Goal: Complete application form

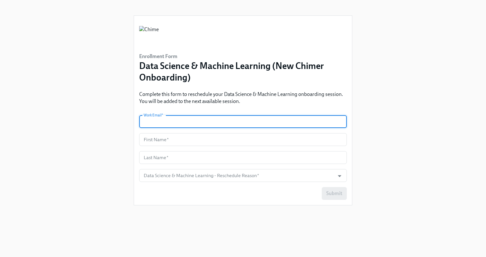
click at [180, 121] on input "text" at bounding box center [243, 121] width 208 height 13
type input "[EMAIL_ADDRESS][PERSON_NAME][DOMAIN_NAME]"
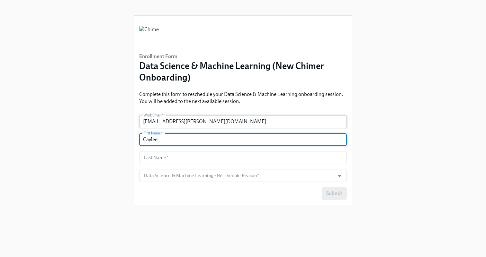
type input "Caylee"
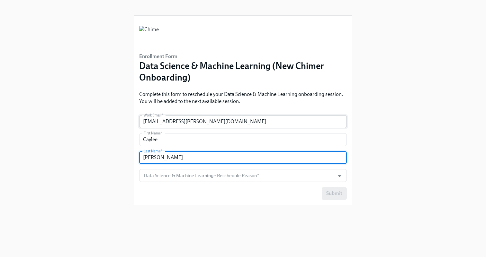
type input "[PERSON_NAME]"
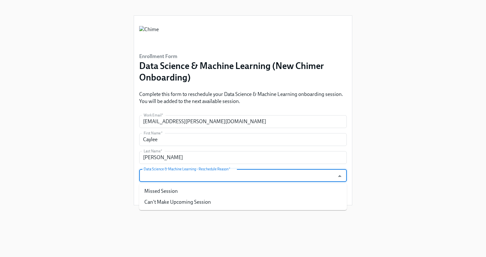
click at [228, 174] on input "Data Science & Machine Learning - Reschedule Reason   *" at bounding box center [236, 175] width 189 height 13
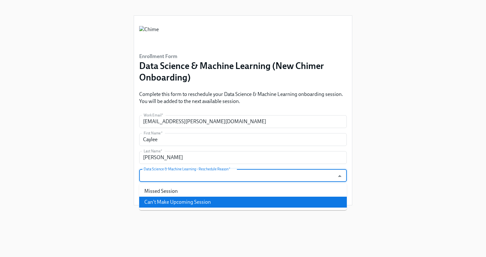
click at [202, 201] on li "Can't Make Upcoming Session" at bounding box center [243, 202] width 208 height 11
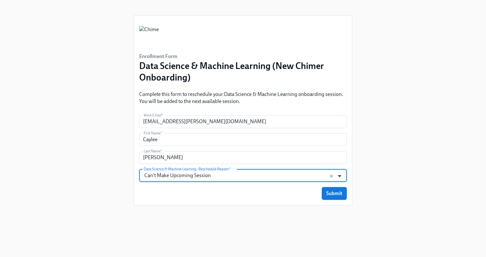
click at [339, 178] on icon "Open" at bounding box center [339, 176] width 9 height 9
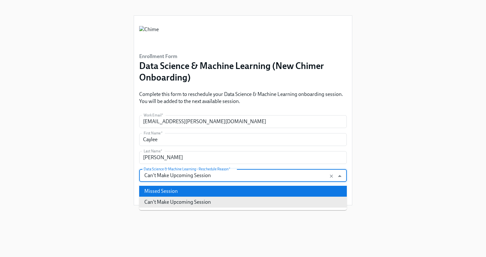
click at [229, 192] on li "Missed Session" at bounding box center [243, 191] width 208 height 11
type input "Missed Session"
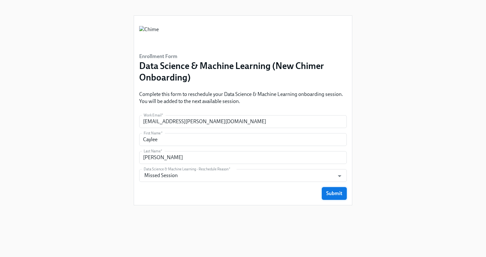
click at [323, 191] on button "Submit" at bounding box center [334, 193] width 25 height 13
